Goal: Task Accomplishment & Management: Use online tool/utility

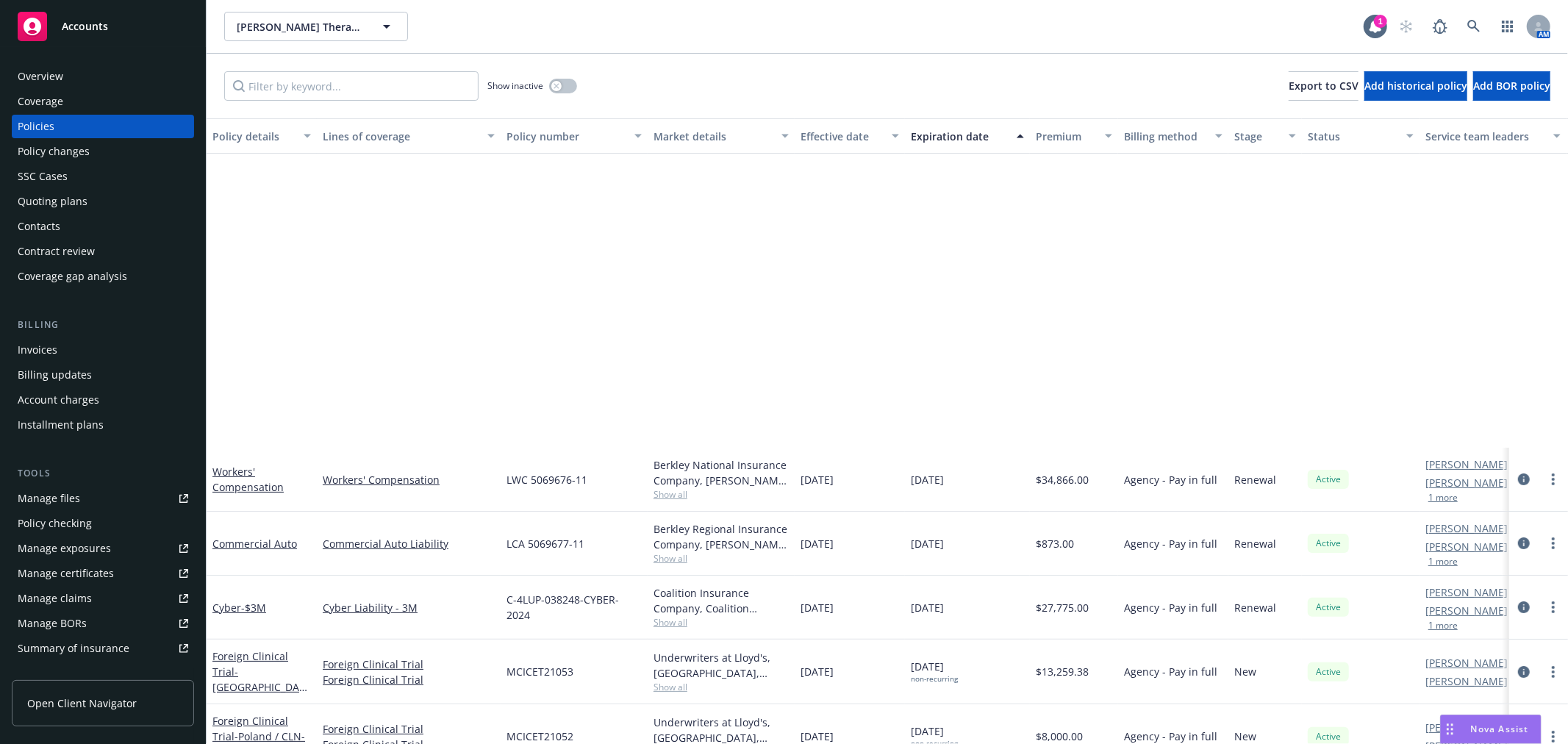
scroll to position [408, 0]
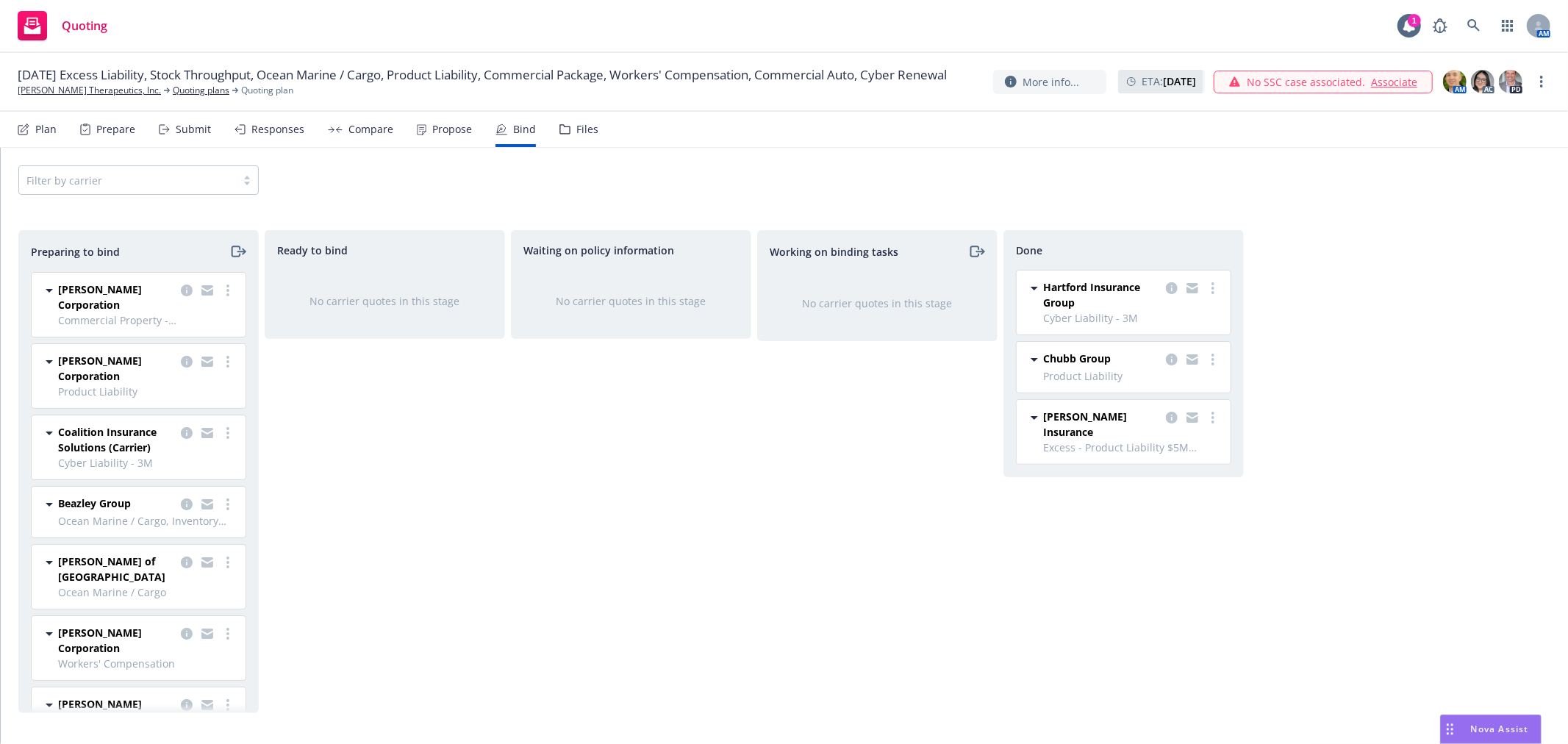
scroll to position [98, 0]
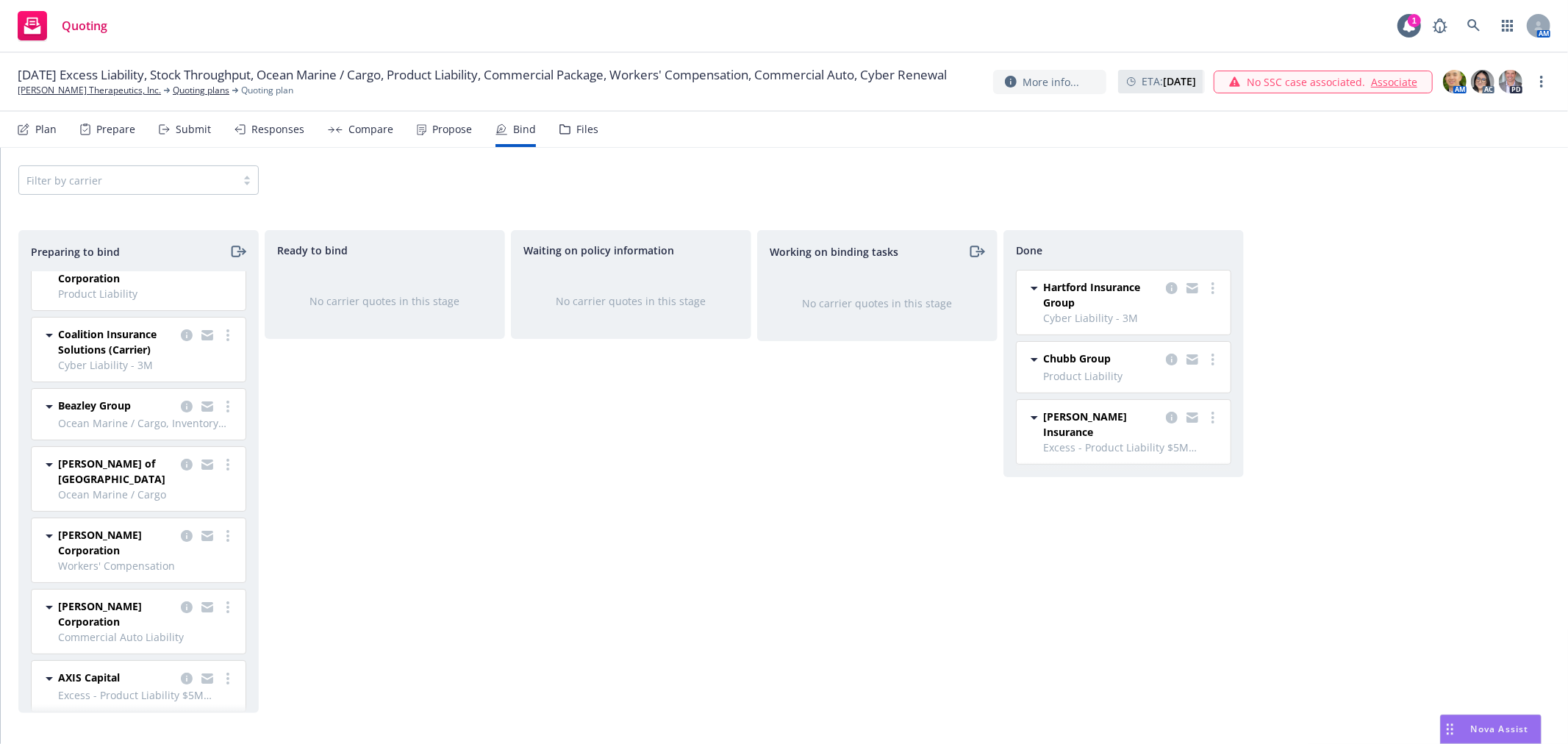
click at [576, 123] on div "Files" at bounding box center [587, 129] width 22 height 12
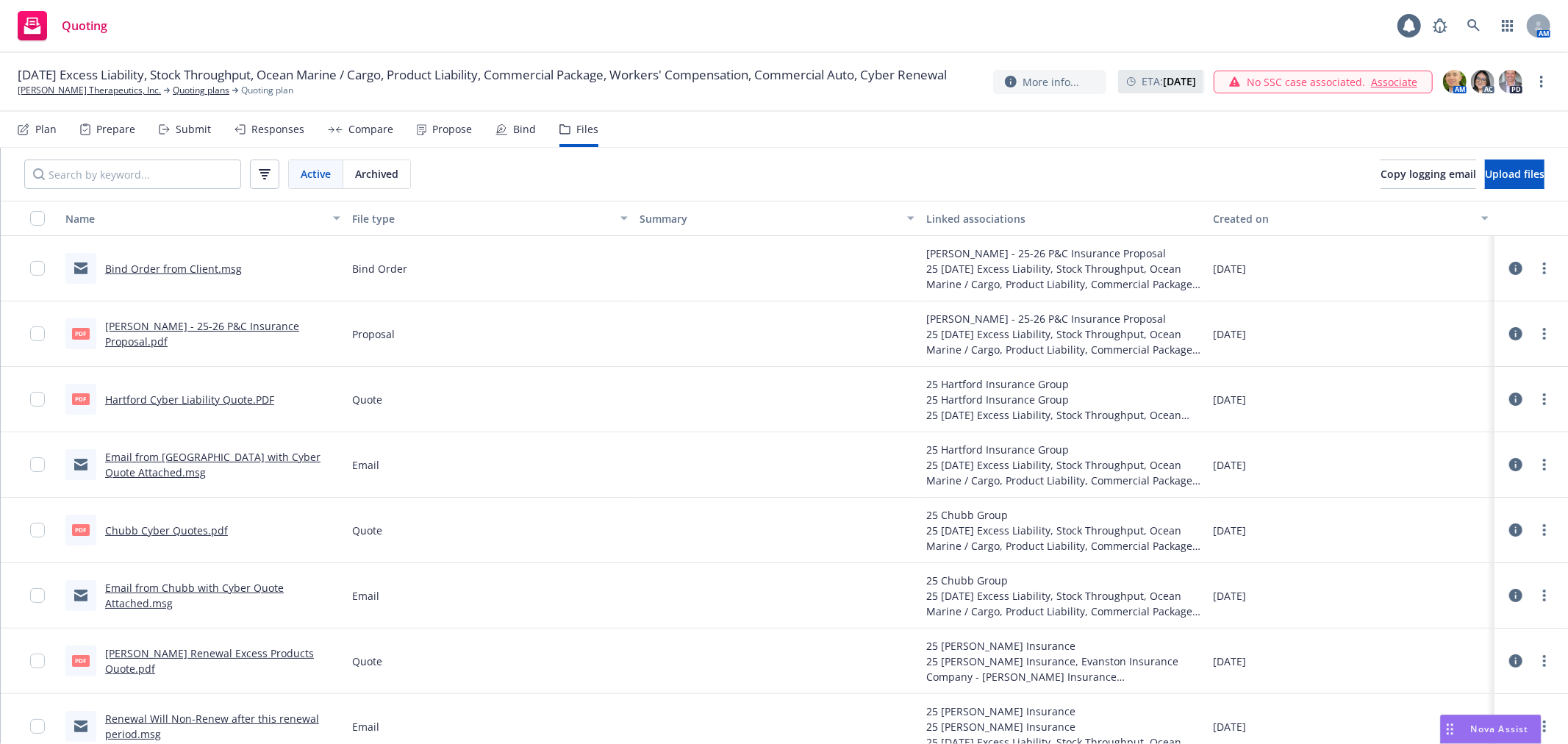
click at [800, 153] on div "Active Archived Copy logging email Upload files" at bounding box center [784, 174] width 1568 height 53
click at [1486, 162] on button "Upload files" at bounding box center [1514, 174] width 60 height 29
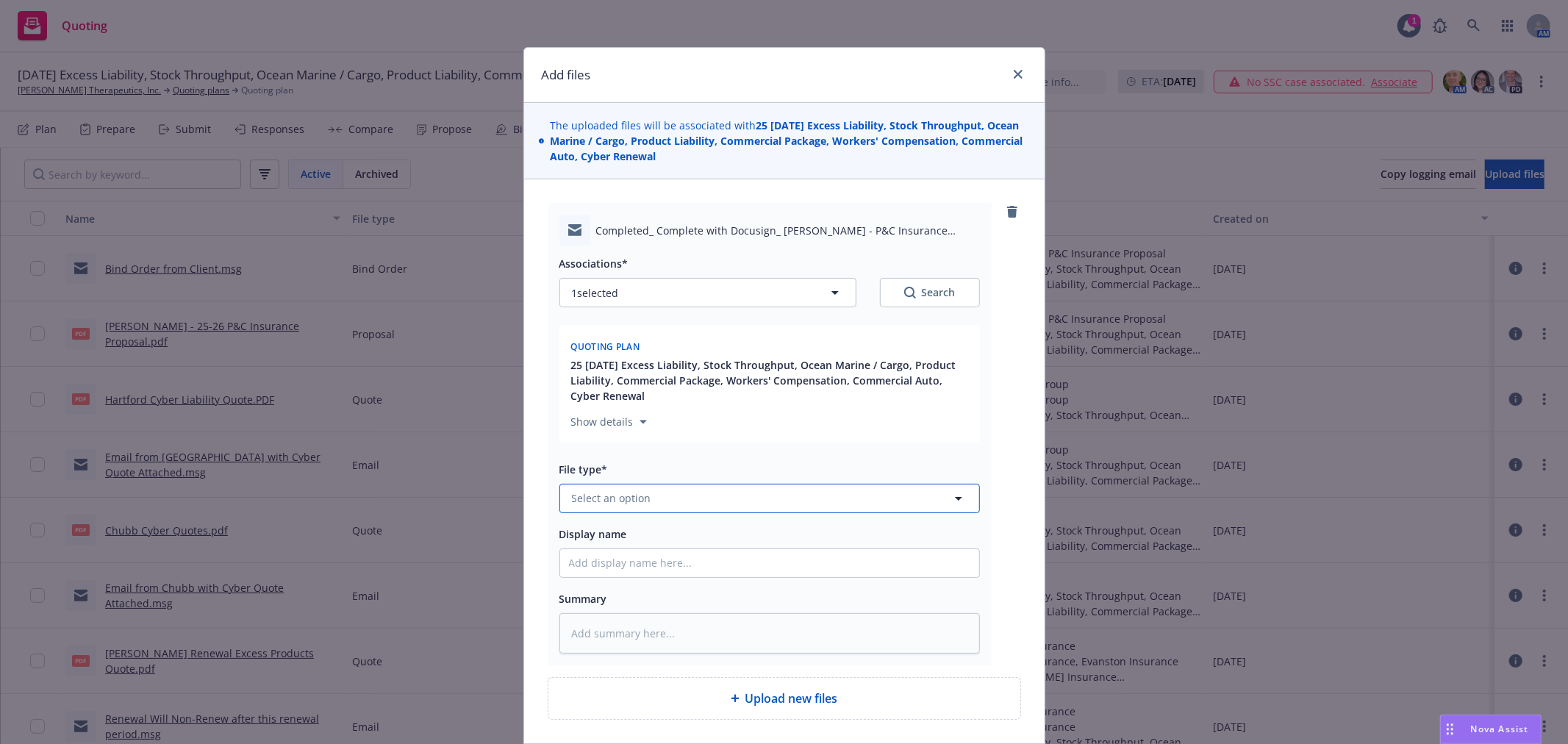
click at [718, 496] on button "Select an option" at bounding box center [770, 498] width 420 height 29
type input "Subje"
click at [721, 450] on div "Subjectivities" at bounding box center [770, 458] width 402 height 21
click at [632, 561] on input "Display name" at bounding box center [769, 562] width 419 height 28
type textarea "x"
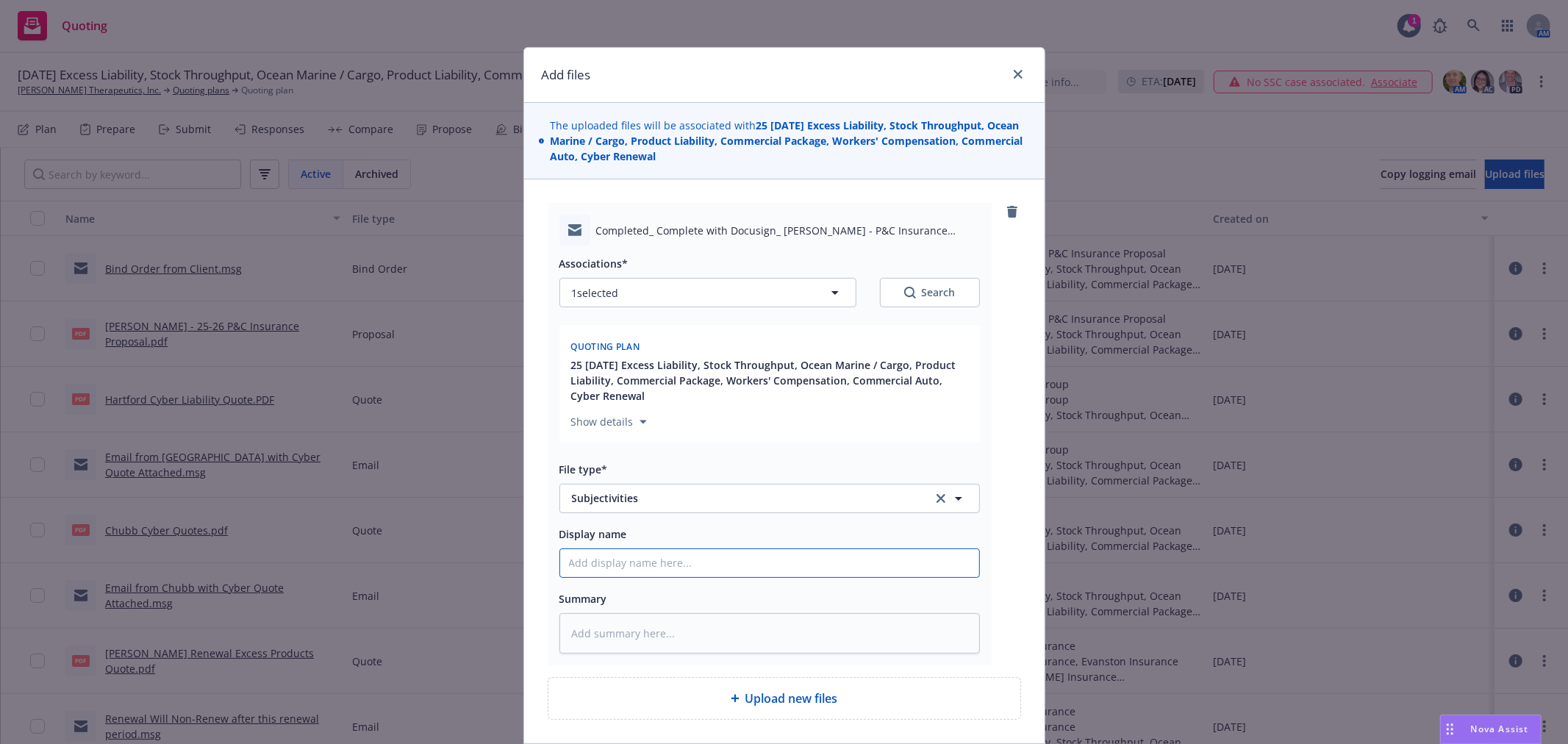
type input "S"
type textarea "x"
type input "Si"
type textarea "x"
type input "Sig"
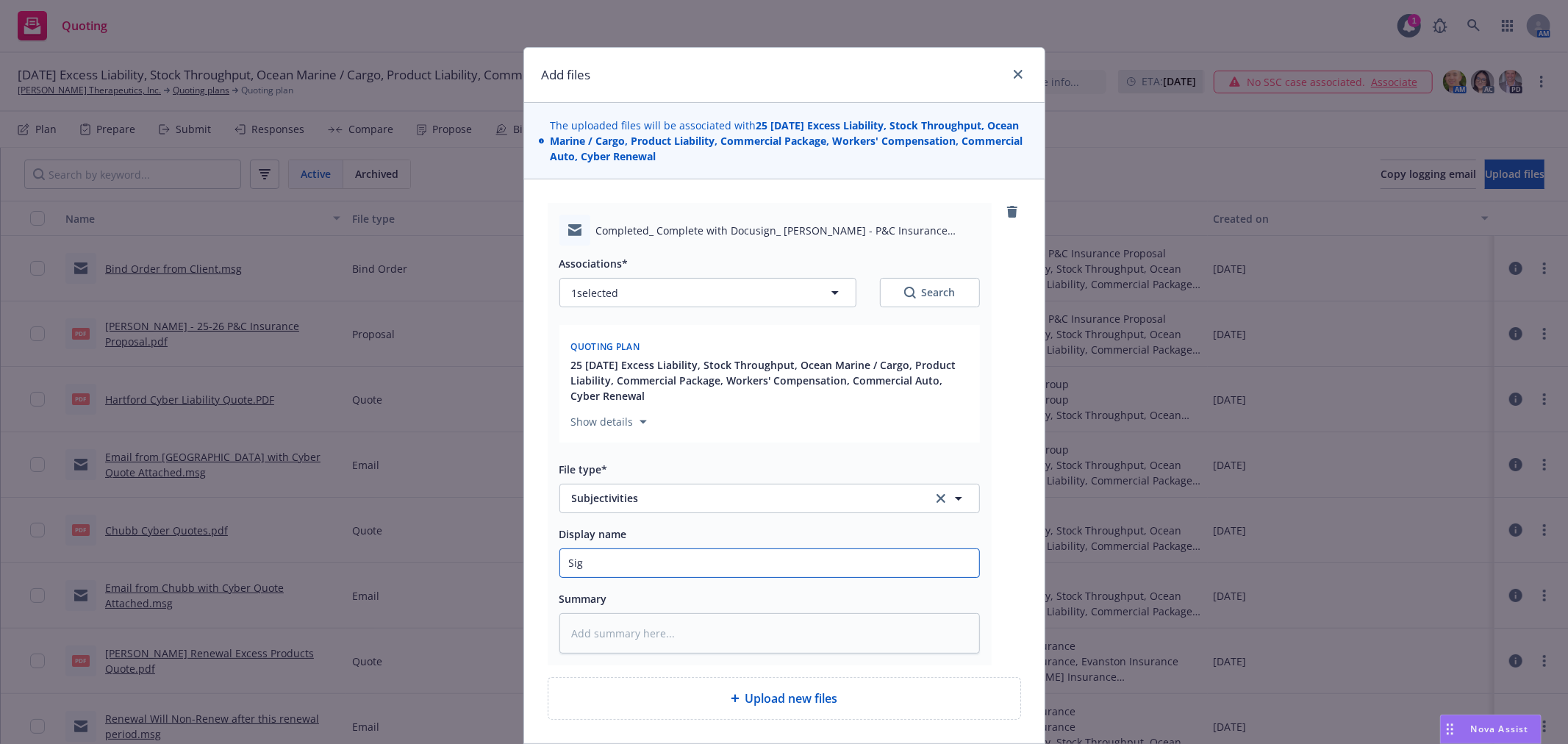
type textarea "x"
type input "Sign"
type textarea "x"
type input "Signe"
type textarea "x"
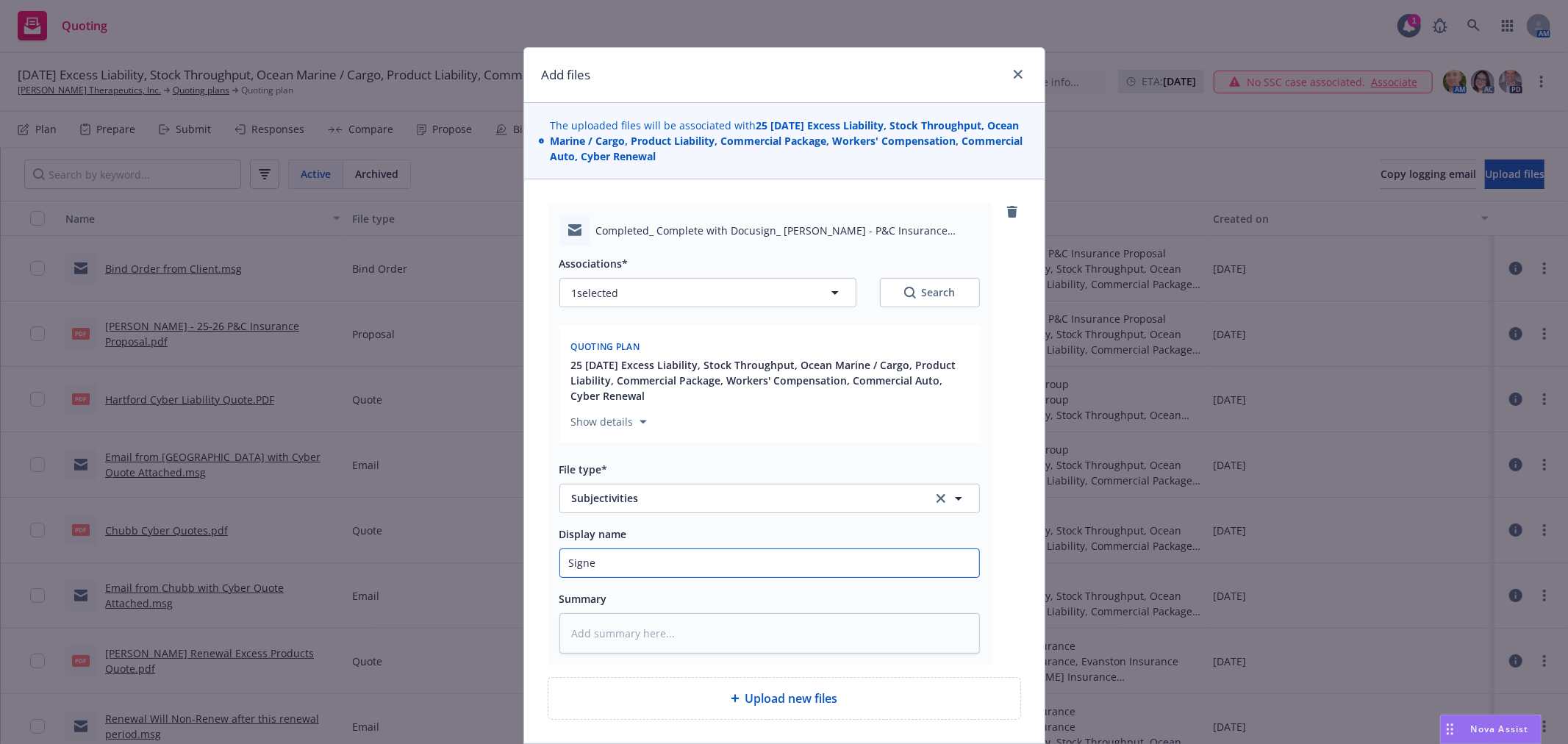
type input "Signed"
type textarea "x"
type input "Signed"
type textarea "x"
type input "Signed S"
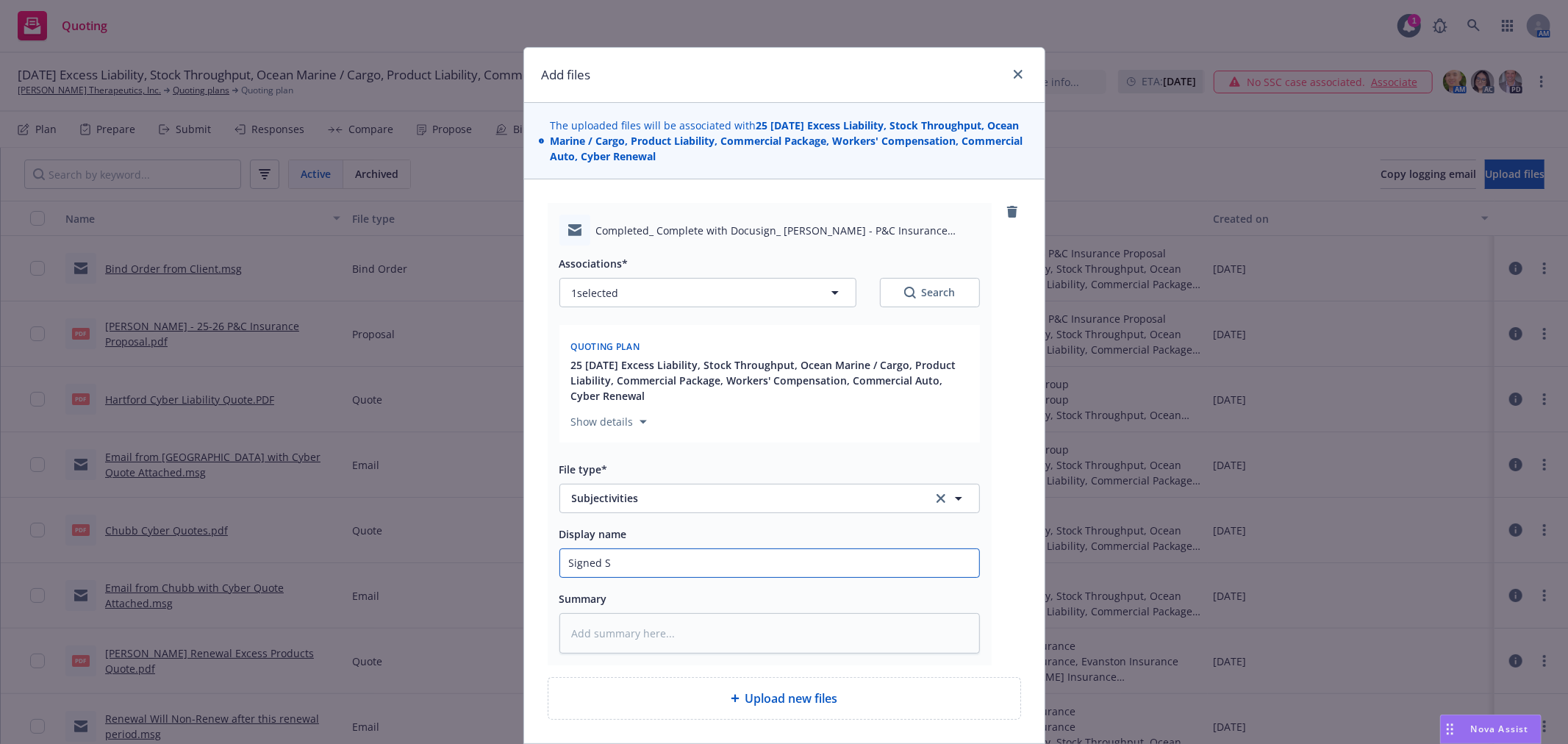
type textarea "x"
type input "Signed Su"
type textarea "x"
type input "Signed Sub"
type textarea "x"
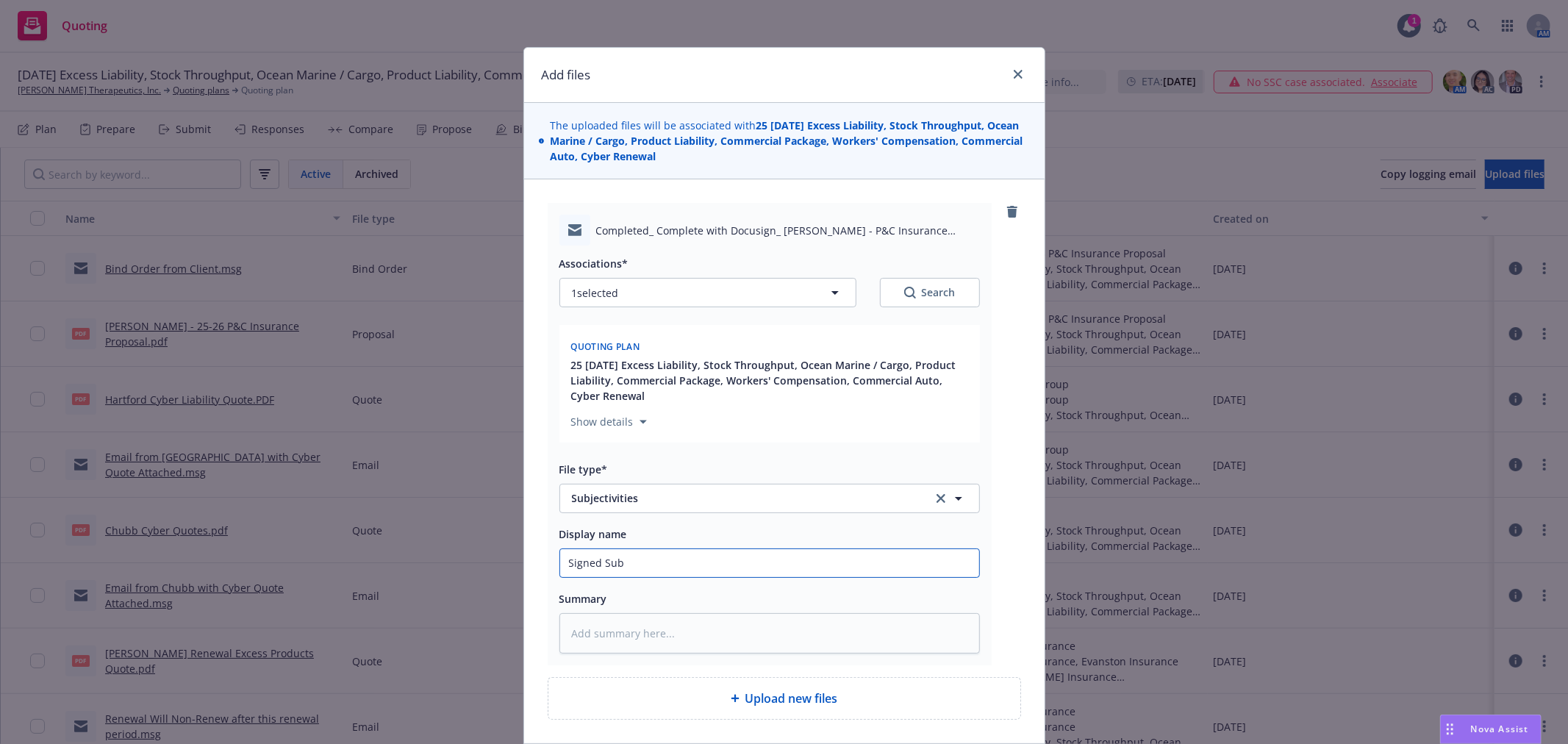
type input "Signed Subj"
type textarea "x"
type input "Signed Subje"
type textarea "x"
type input "Signed Subjec"
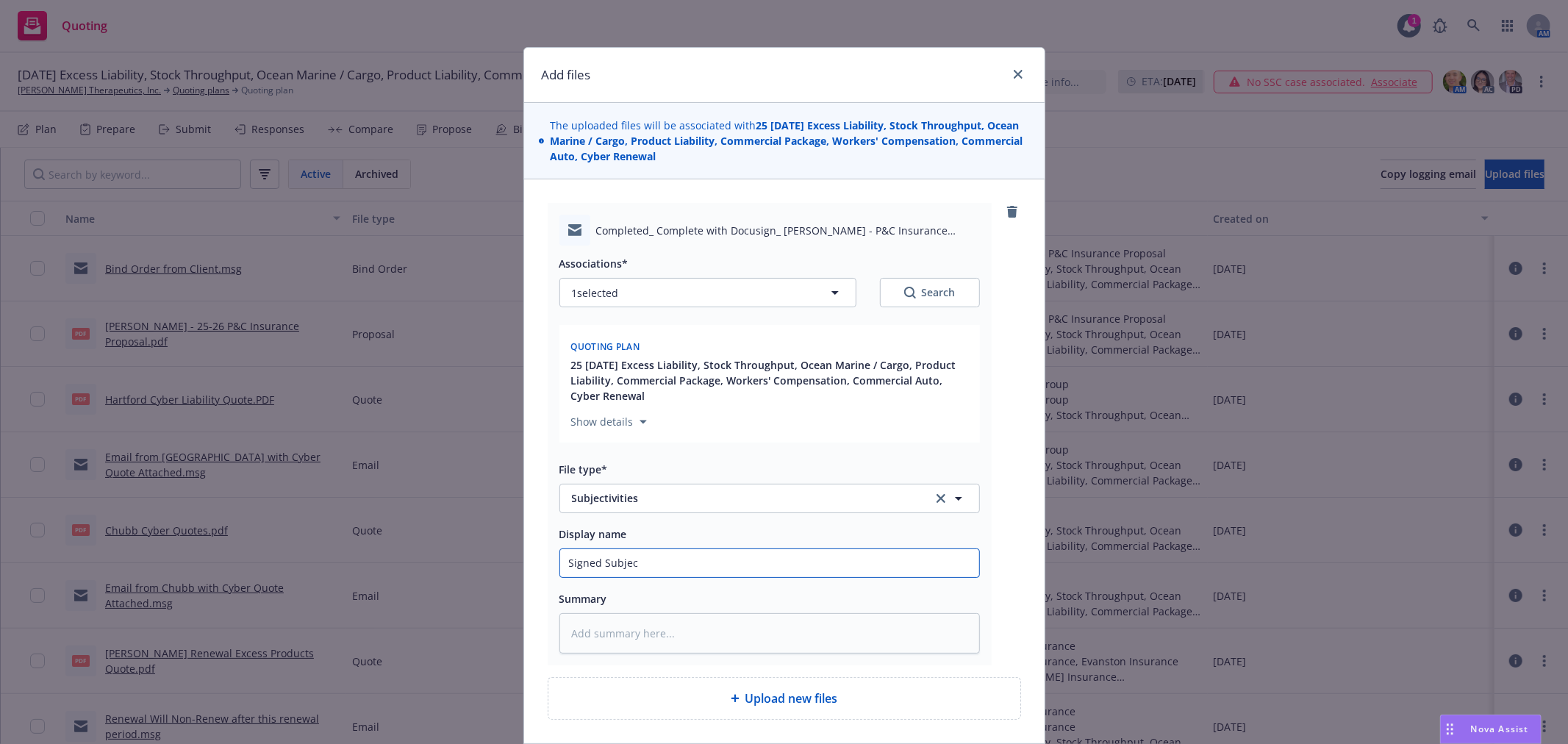
type textarea "x"
type input "Signed Subject"
type textarea "x"
type input "Signed Subjecti"
type textarea "x"
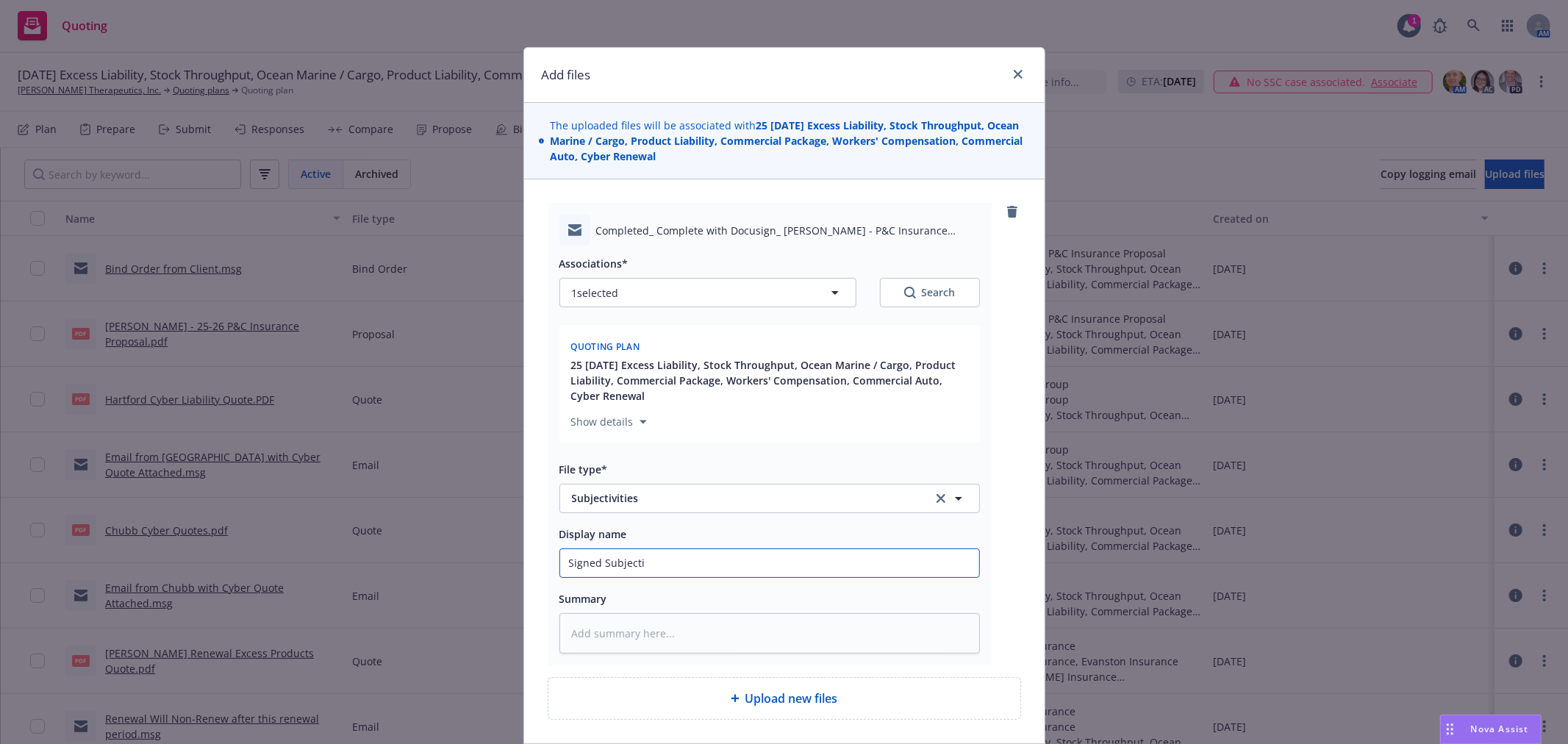
type input "Signed Subjectiv"
type textarea "x"
type input "Signed Subjectivi"
type textarea "x"
type input "Signed Subjectivit"
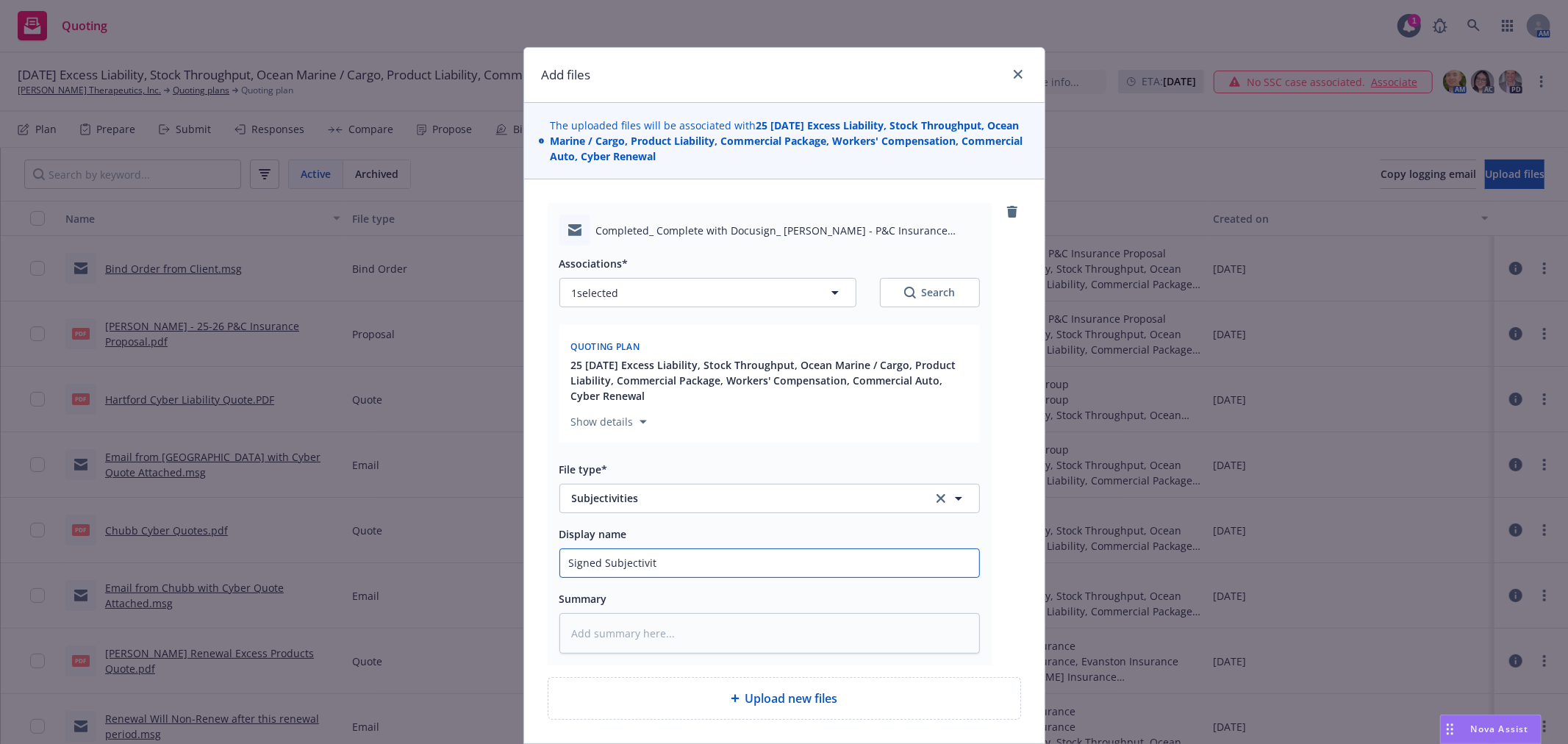
type textarea "x"
type input "Signed Subjectiviti"
type textarea "x"
type input "Signed Subjectivitie"
type textarea "x"
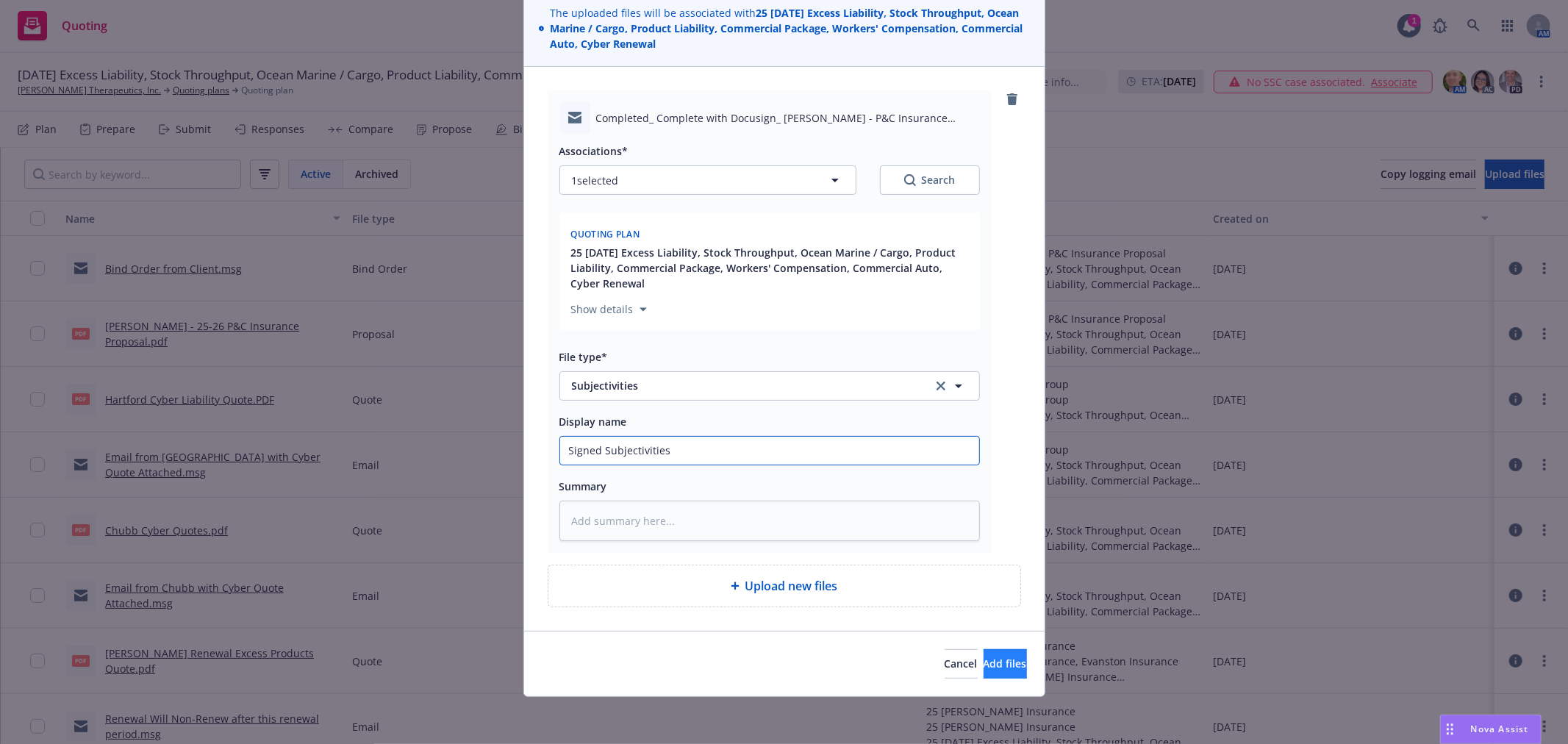
type input "Signed Subjectivities"
click at [984, 660] on button "Add files" at bounding box center [1005, 664] width 43 height 29
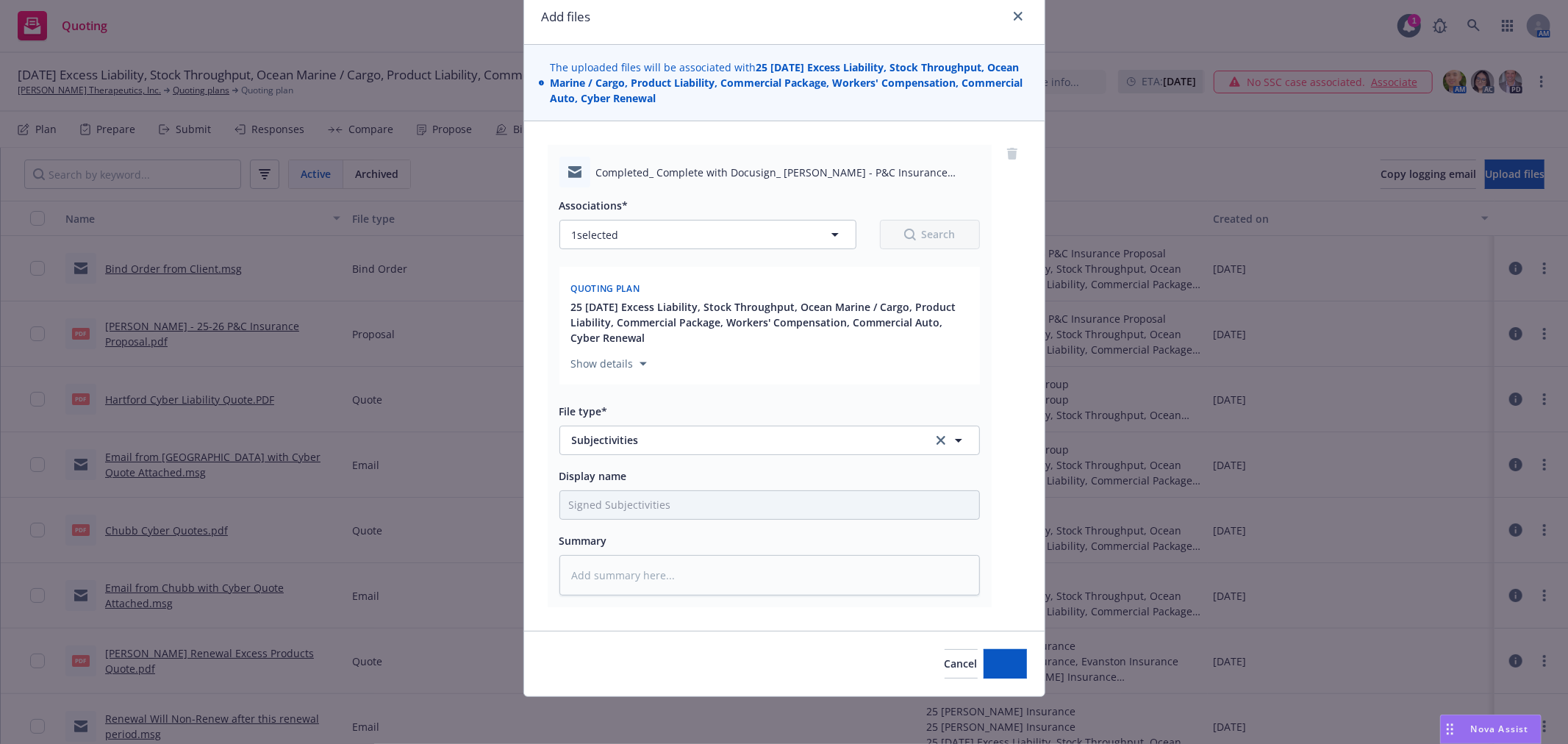
scroll to position [61, 0]
type textarea "x"
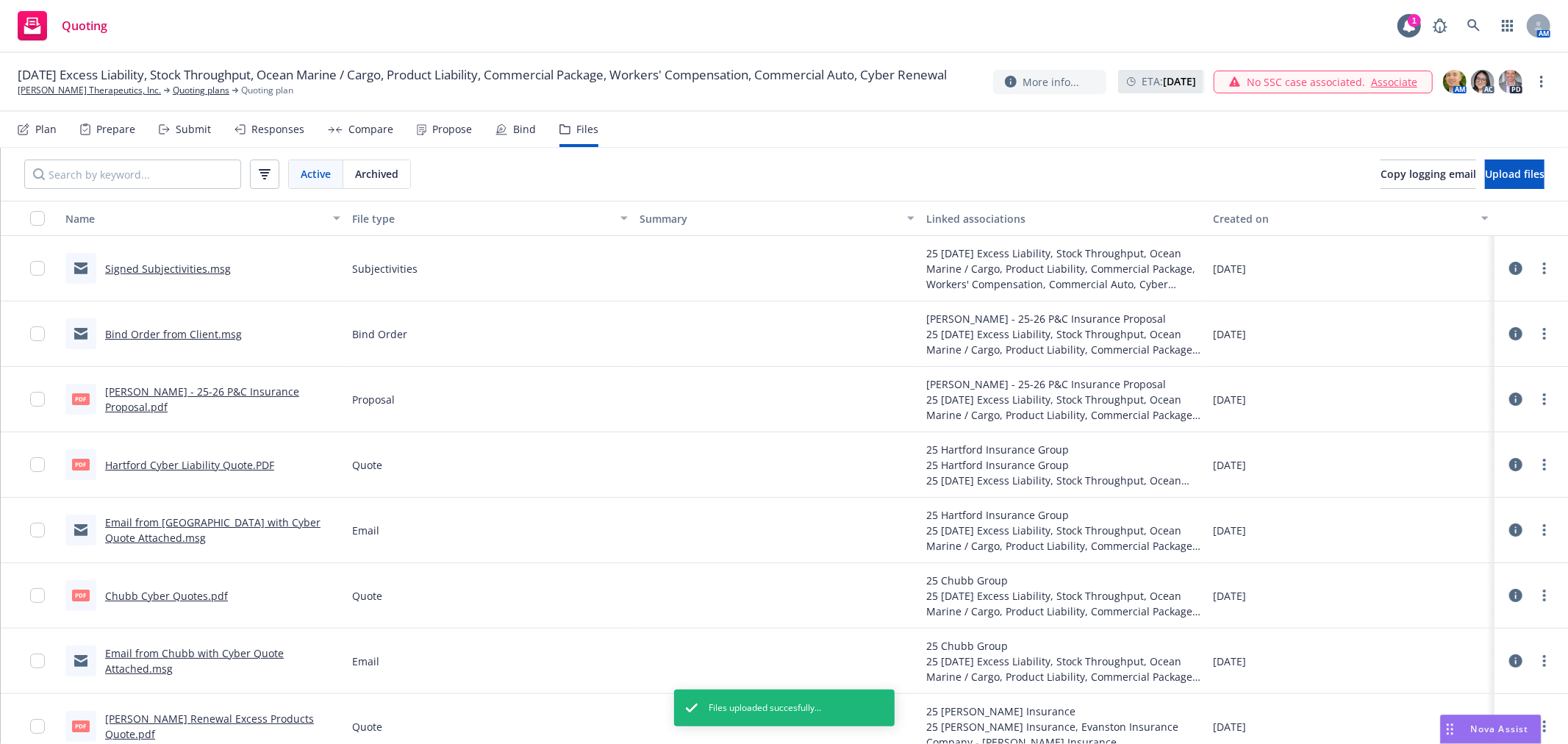
click at [937, 165] on div "Active Archived Copy logging email Upload files" at bounding box center [784, 174] width 1568 height 53
click at [445, 132] on div "Propose" at bounding box center [452, 129] width 40 height 12
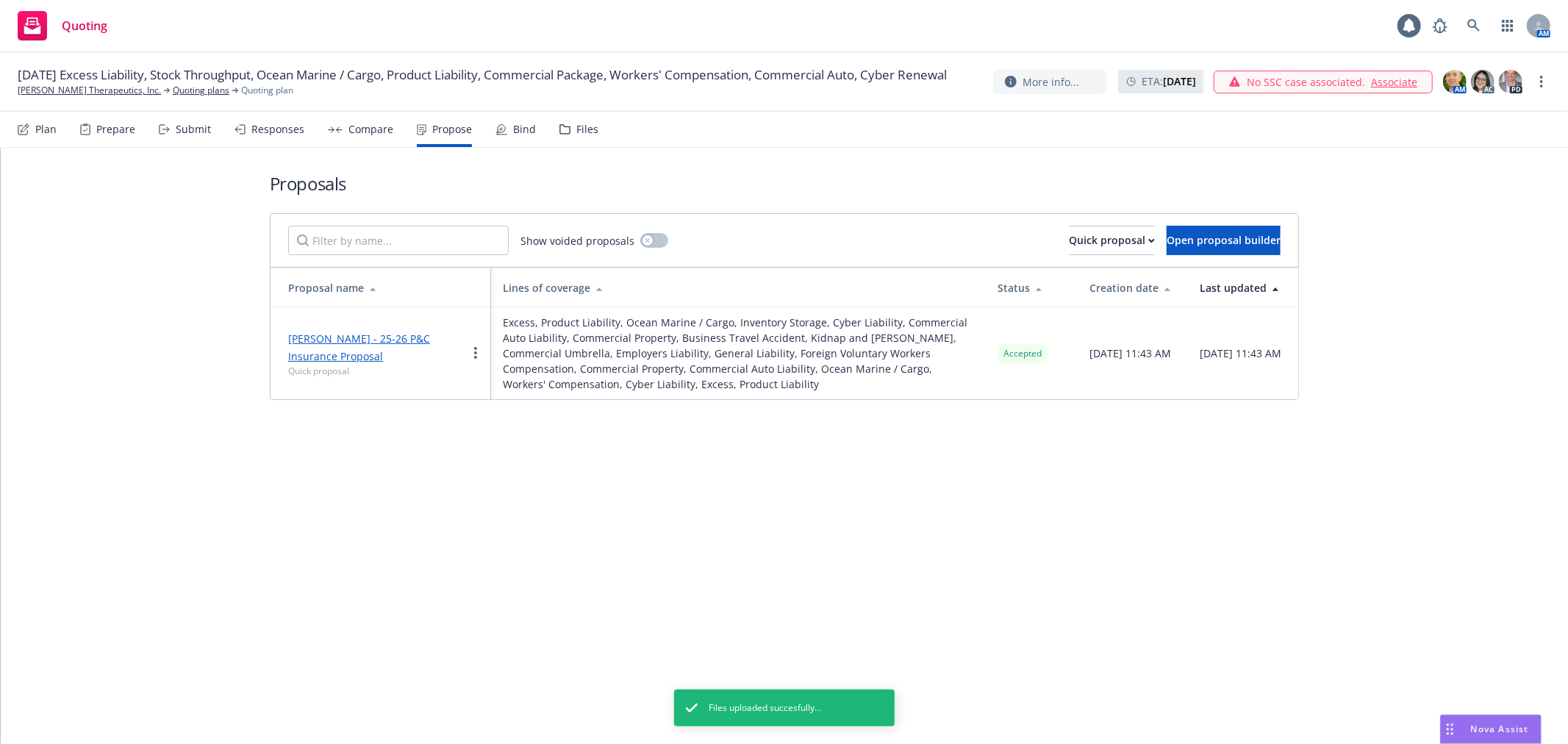
click at [495, 129] on icon at bounding box center [501, 129] width 12 height 12
